Goal: Find specific fact: Find contact information

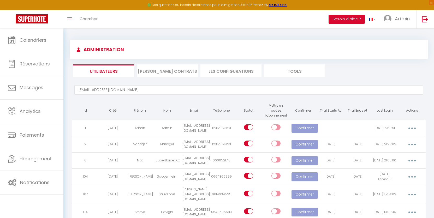
click at [124, 94] on input "[EMAIL_ADDRESS][DOMAIN_NAME]" at bounding box center [248, 89] width 348 height 9
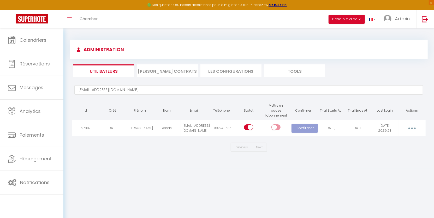
type input "[EMAIL_ADDRESS][DOMAIN_NAME]"
drag, startPoint x: 322, startPoint y: 129, endPoint x: 339, endPoint y: 129, distance: 16.4
click at [335, 129] on span "[DATE]" at bounding box center [330, 128] width 10 height 4
click at [335, 128] on span "[DATE]" at bounding box center [330, 128] width 10 height 4
click at [138, 129] on td "[PERSON_NAME]" at bounding box center [139, 128] width 27 height 16
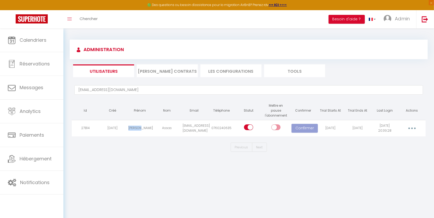
click at [138, 129] on td "[PERSON_NAME]" at bounding box center [139, 128] width 27 height 16
copy td "[PERSON_NAME]"
